Goal: Check status: Check status

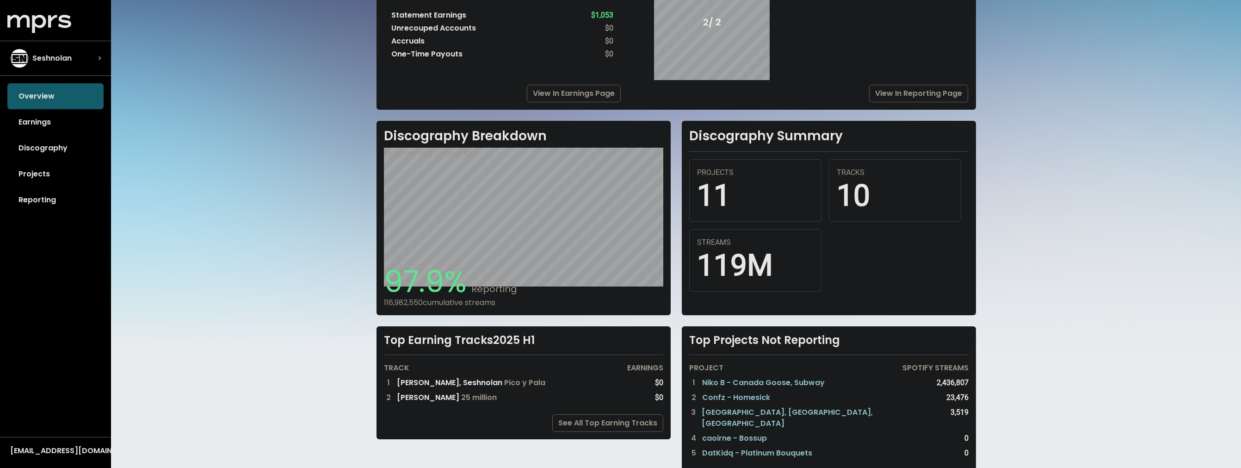
scroll to position [168, 0]
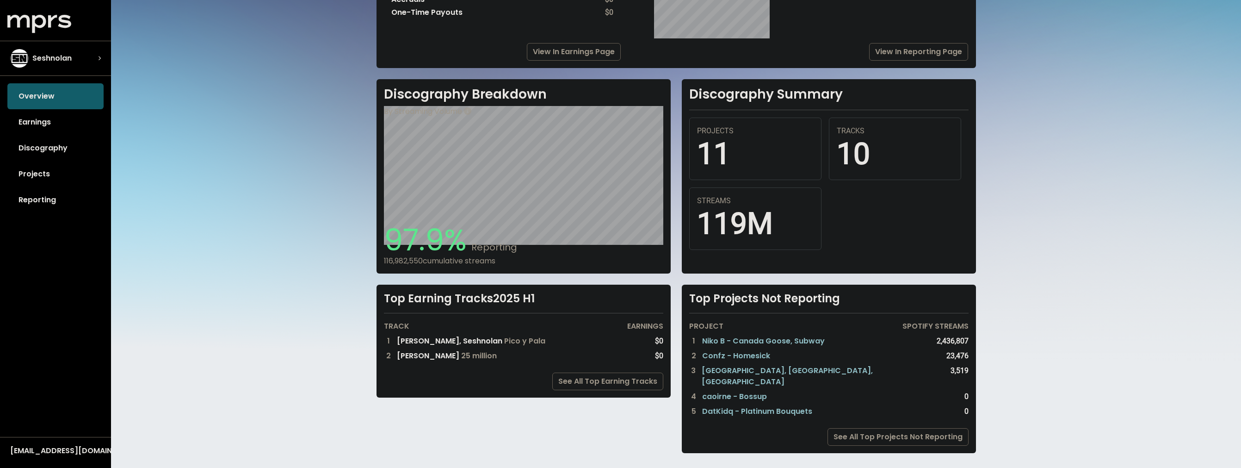
click at [513, 295] on div "Top Earning Tracks 2025 H1" at bounding box center [523, 298] width 279 height 13
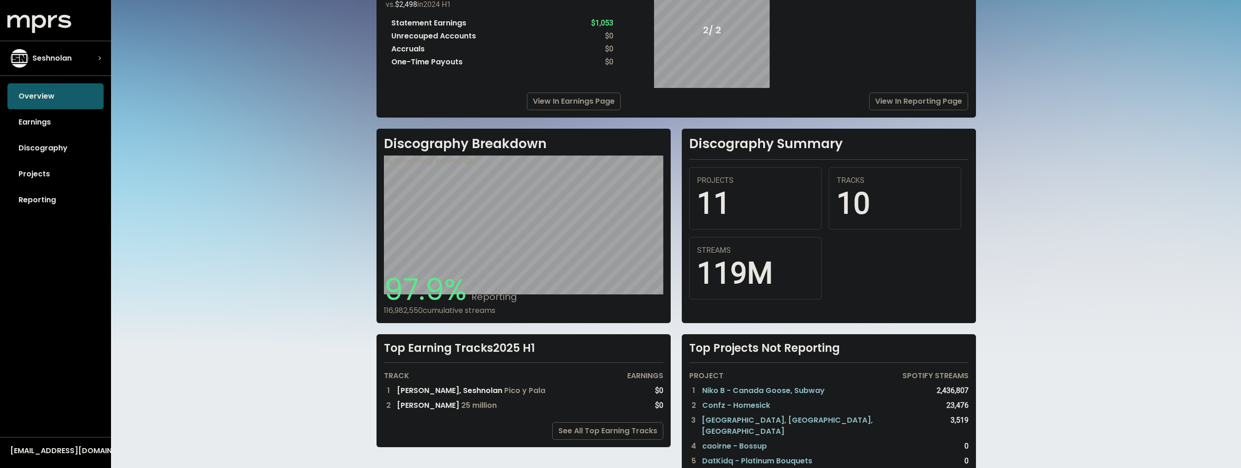
scroll to position [0, 0]
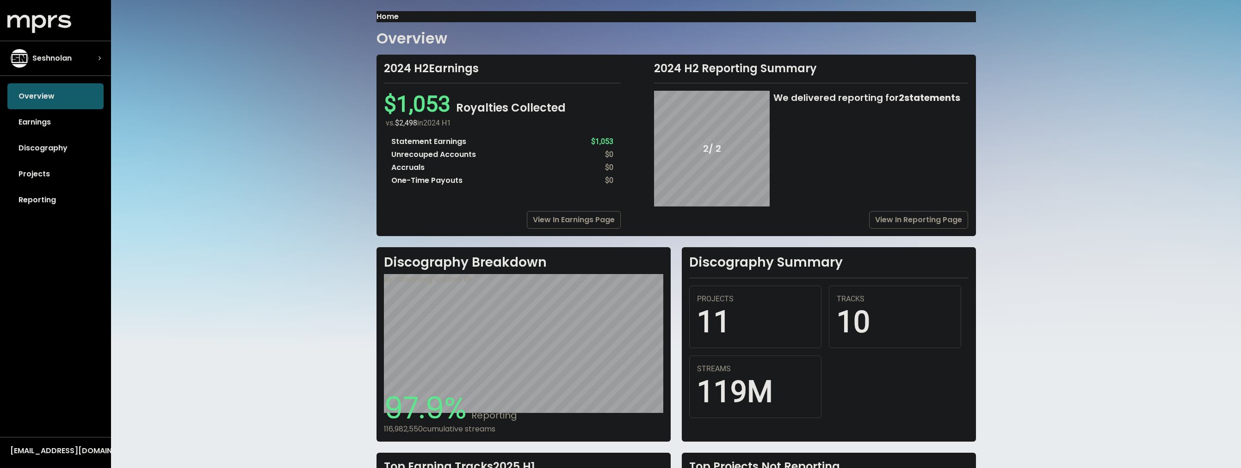
click at [807, 93] on div "We delivered reporting for 2 statements" at bounding box center [866, 98] width 187 height 14
click at [823, 96] on div "We delivered reporting for 2 statements" at bounding box center [866, 98] width 187 height 14
click at [60, 60] on span "Seshnolan" at bounding box center [51, 58] width 39 height 11
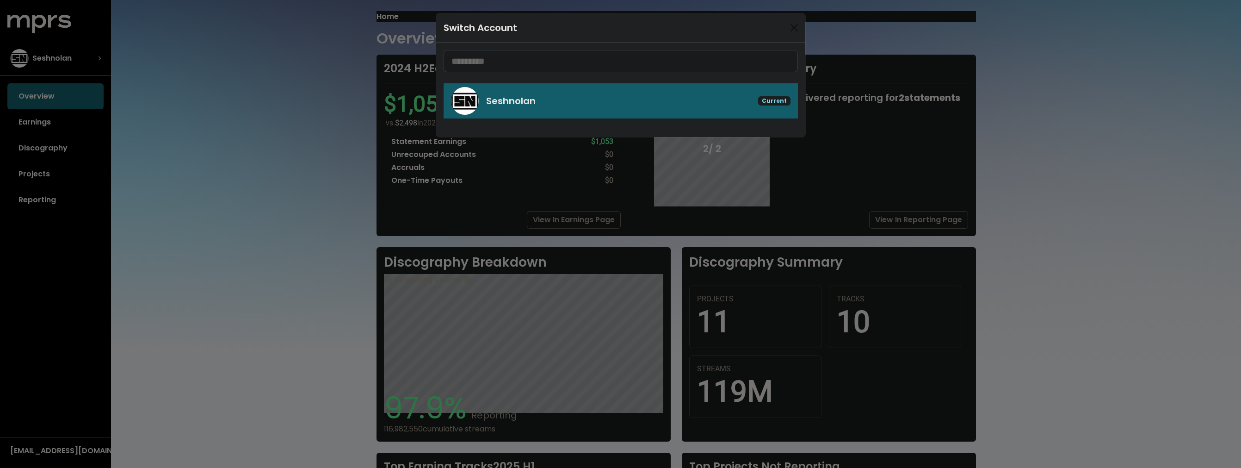
click at [138, 70] on div "Switch Account Seshnolan Current" at bounding box center [620, 234] width 1241 height 468
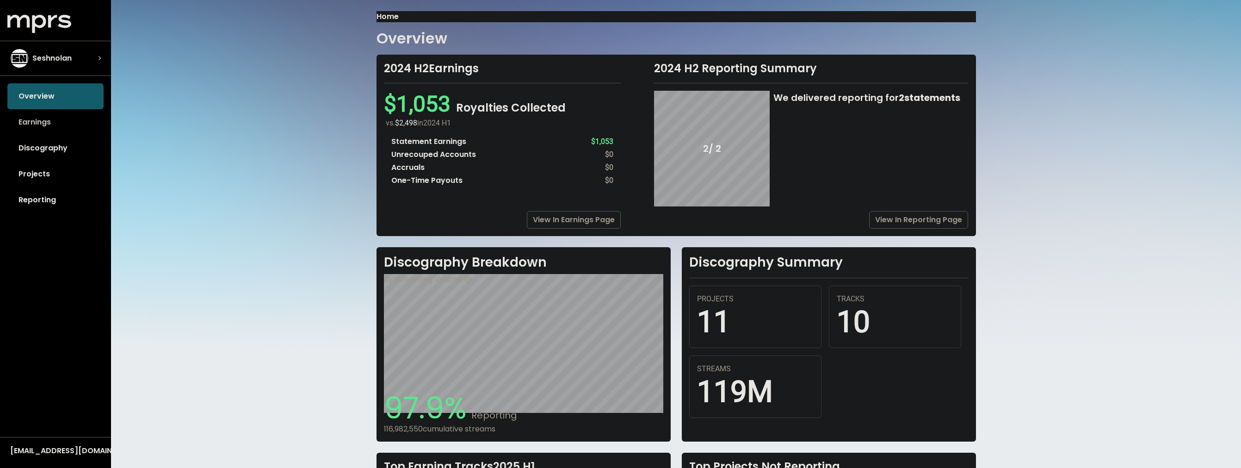
click at [29, 117] on link "Earnings" at bounding box center [55, 122] width 96 height 26
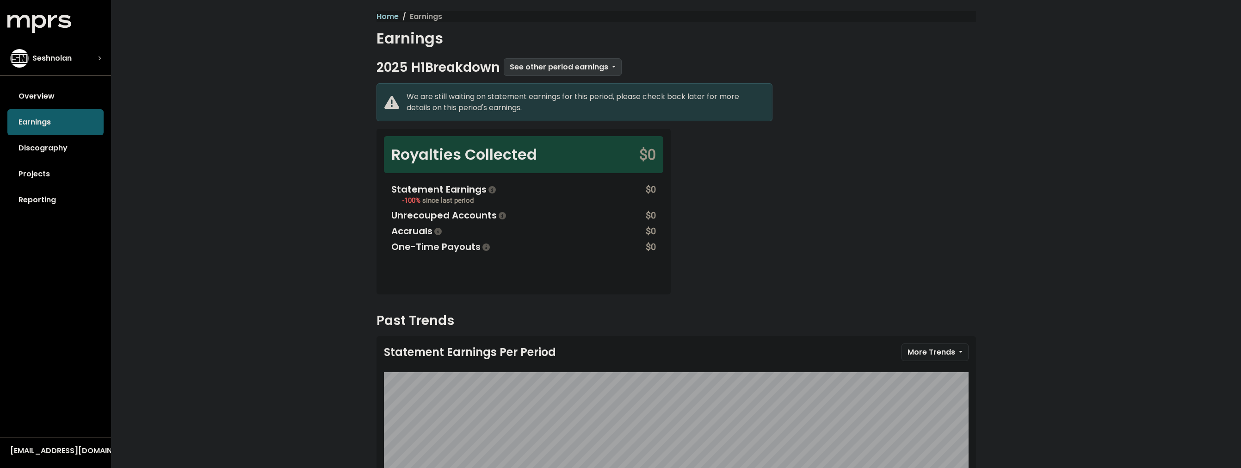
click at [544, 68] on span "See other period earnings" at bounding box center [559, 67] width 99 height 11
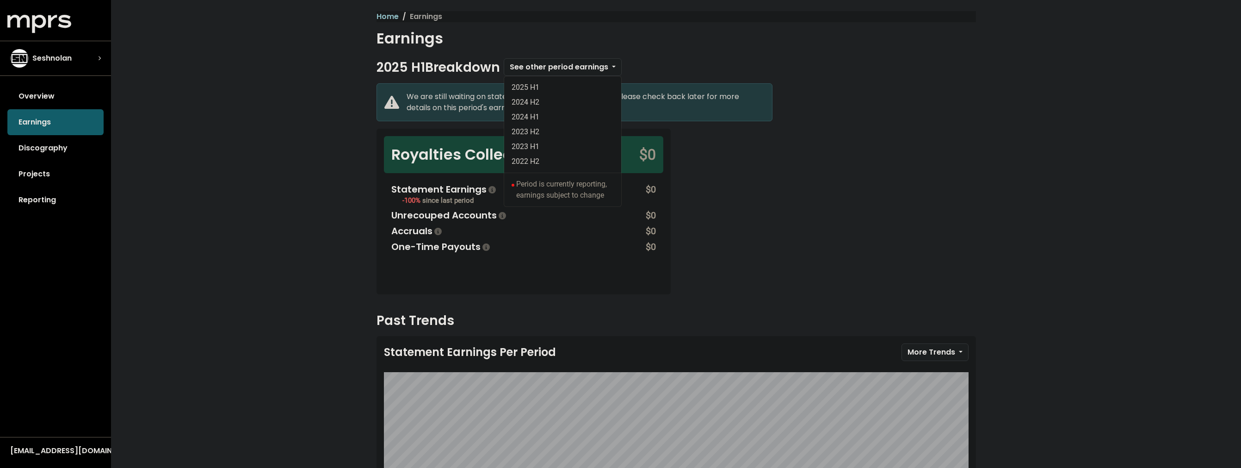
click at [799, 121] on div "We are still waiting on statement earnings for this period, please check back l…" at bounding box center [676, 194] width 611 height 222
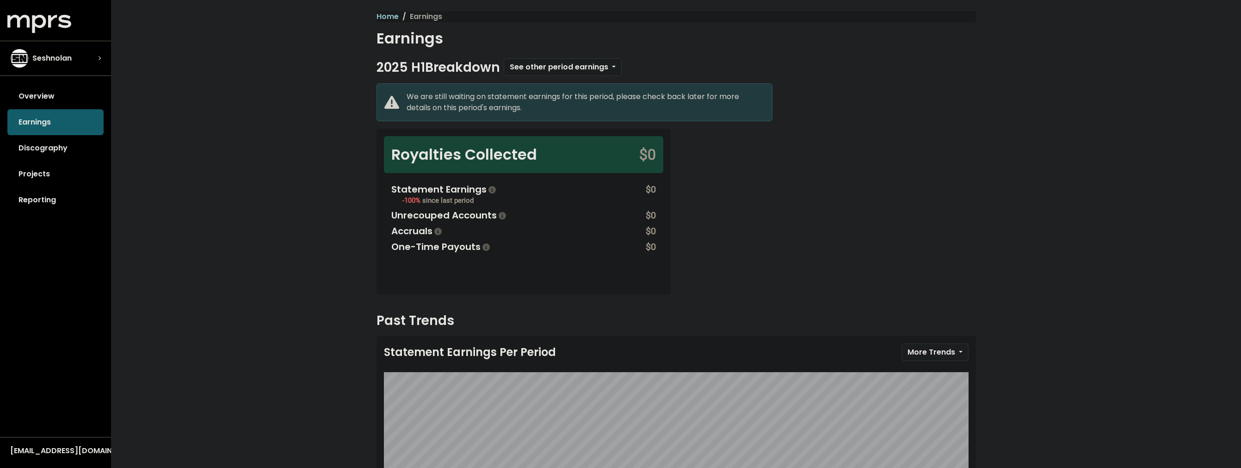
scroll to position [123, 0]
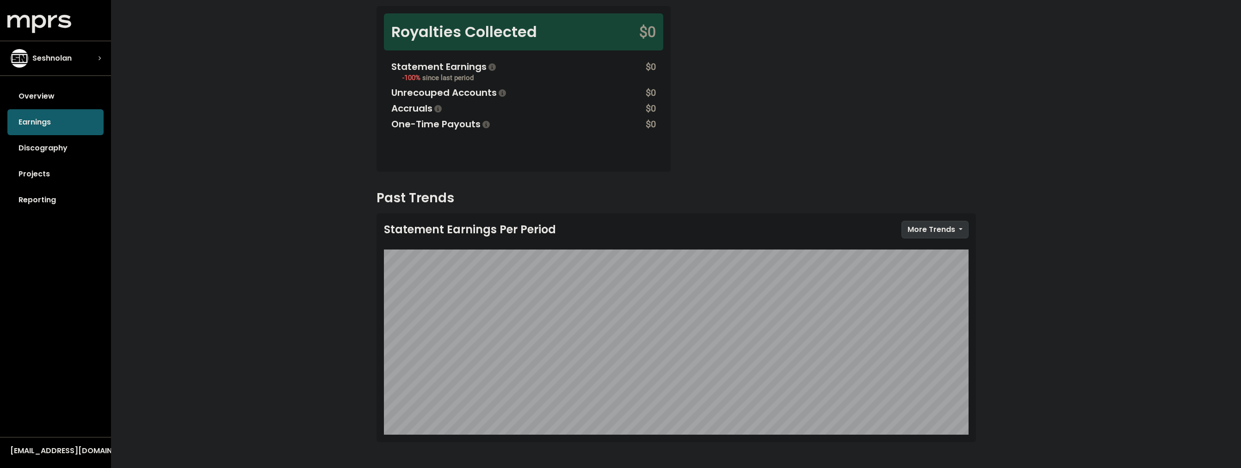
click at [927, 236] on button "More Trends" at bounding box center [935, 230] width 67 height 18
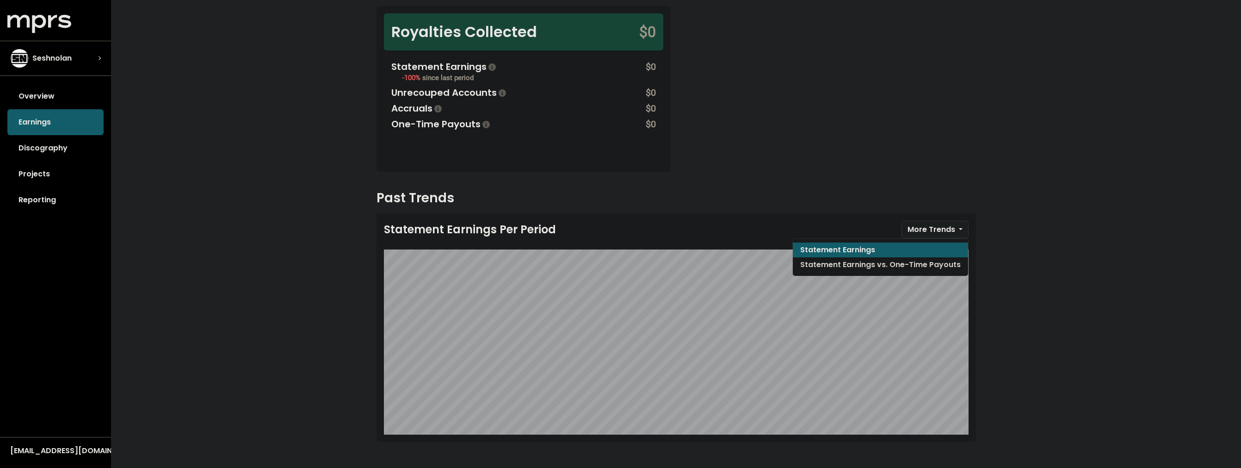
click at [823, 206] on div "Past Trends Statement Earnings Per Period More Trends Statement Earnings Statem…" at bounding box center [676, 321] width 611 height 263
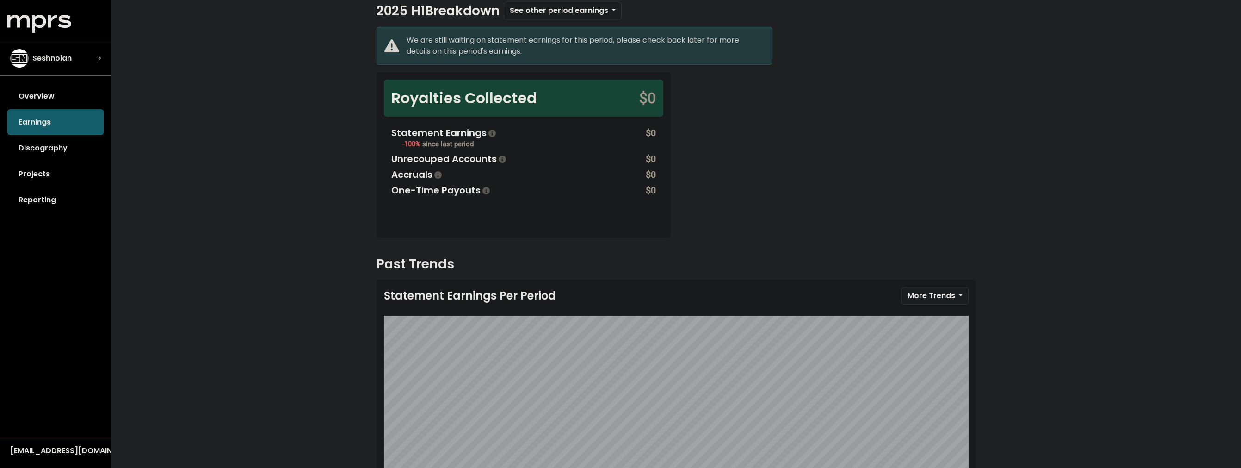
scroll to position [0, 0]
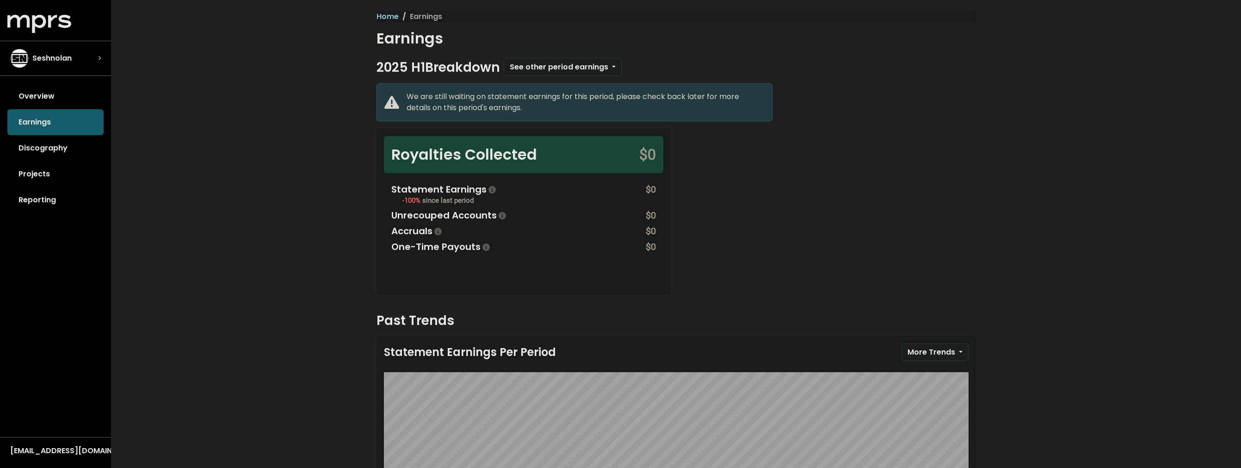
click at [518, 105] on div "We are still waiting on statement earnings for this period, please check back l…" at bounding box center [586, 102] width 358 height 22
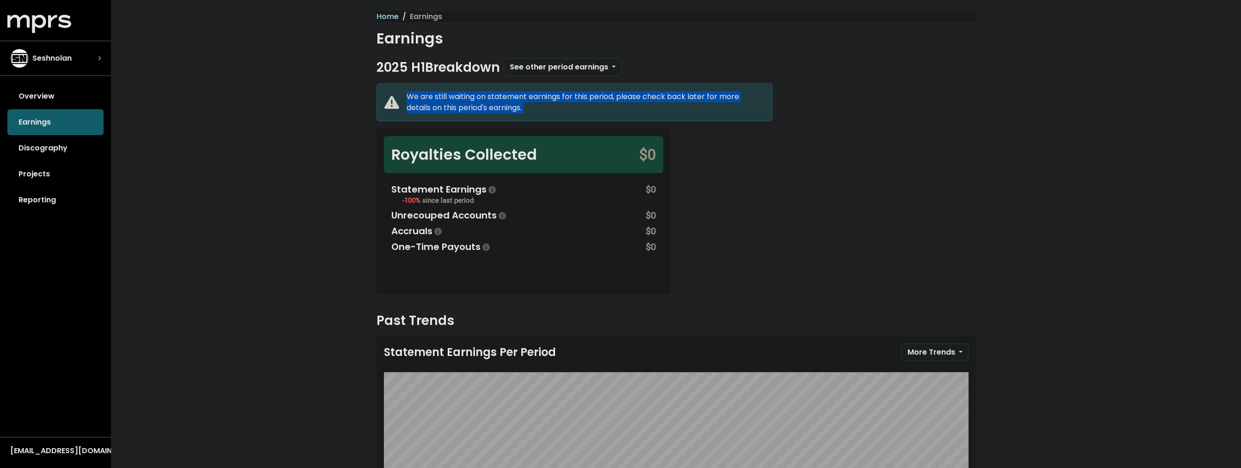
click at [518, 105] on div "We are still waiting on statement earnings for this period, please check back l…" at bounding box center [586, 102] width 358 height 22
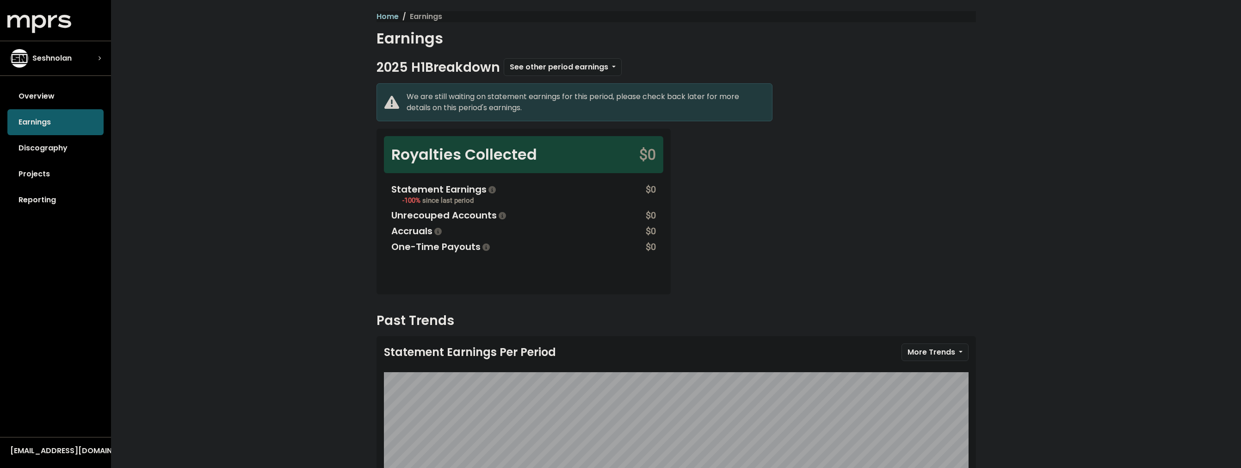
click at [539, 105] on div "We are still waiting on statement earnings for this period, please check back l…" at bounding box center [586, 102] width 358 height 22
